Goal: Navigation & Orientation: Understand site structure

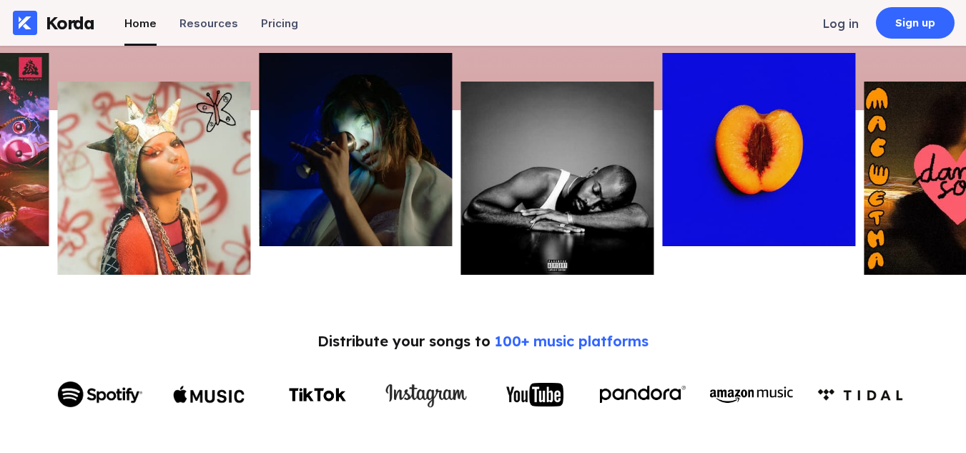
scroll to position [438, 0]
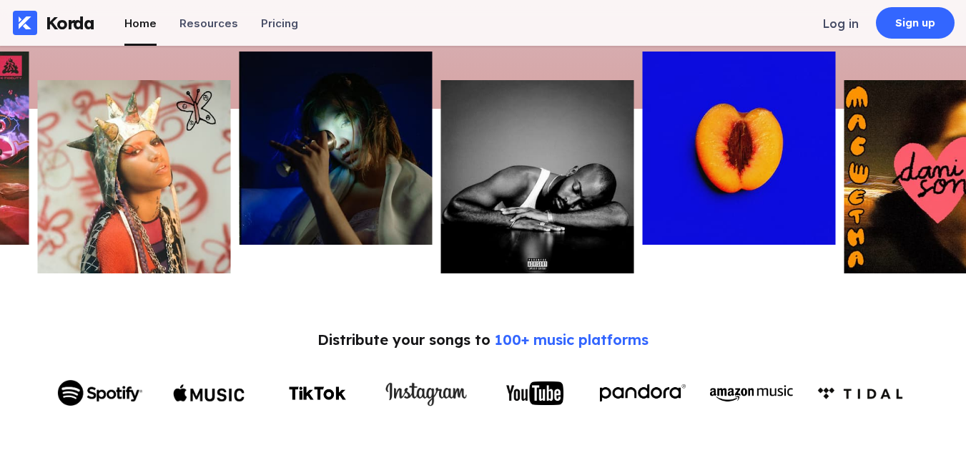
click at [365, 143] on img at bounding box center [335, 147] width 193 height 193
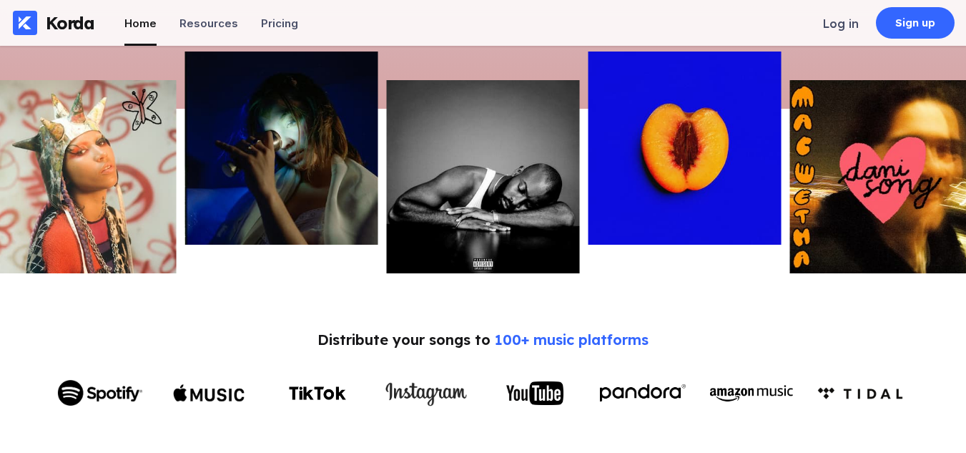
drag, startPoint x: 596, startPoint y: 182, endPoint x: 331, endPoint y: 178, distance: 264.6
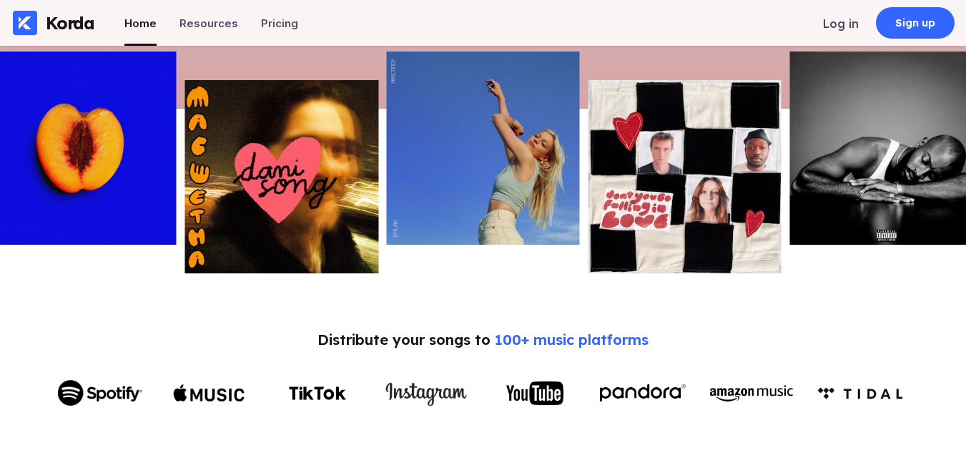
click at [501, 145] on img at bounding box center [482, 147] width 193 height 193
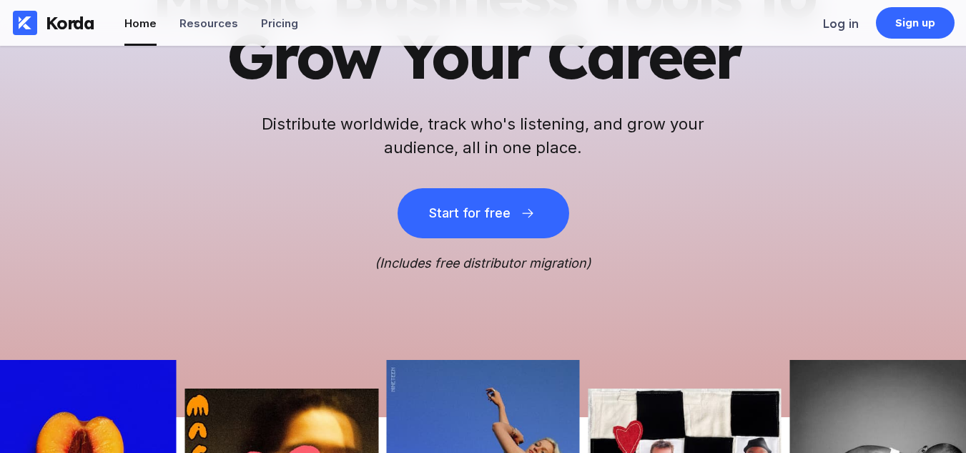
scroll to position [129, 0]
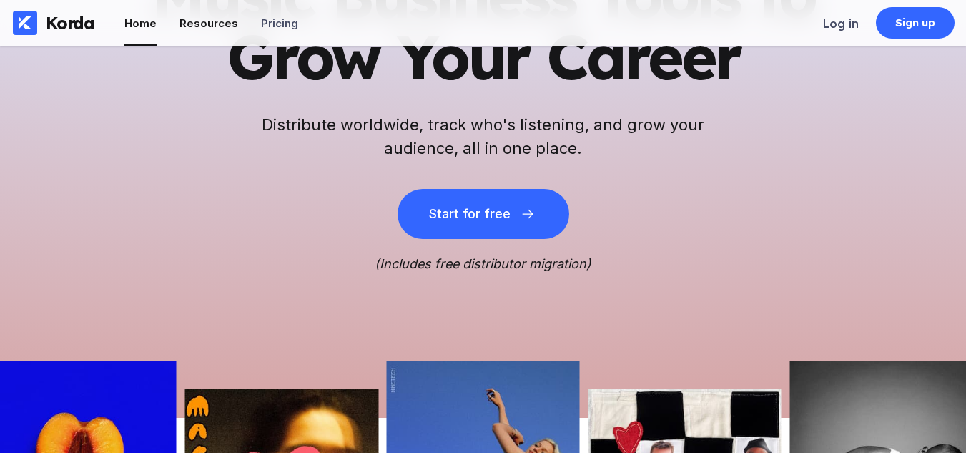
click at [212, 28] on div "Resources" at bounding box center [209, 23] width 59 height 14
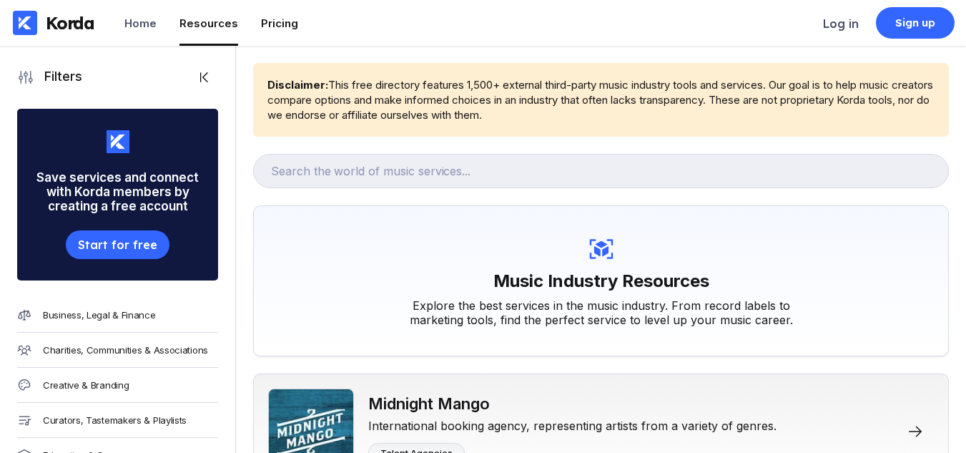
click at [277, 27] on div "Pricing" at bounding box center [279, 23] width 37 height 14
click at [127, 24] on div "Home" at bounding box center [140, 23] width 32 height 14
